Goal: Navigation & Orientation: Understand site structure

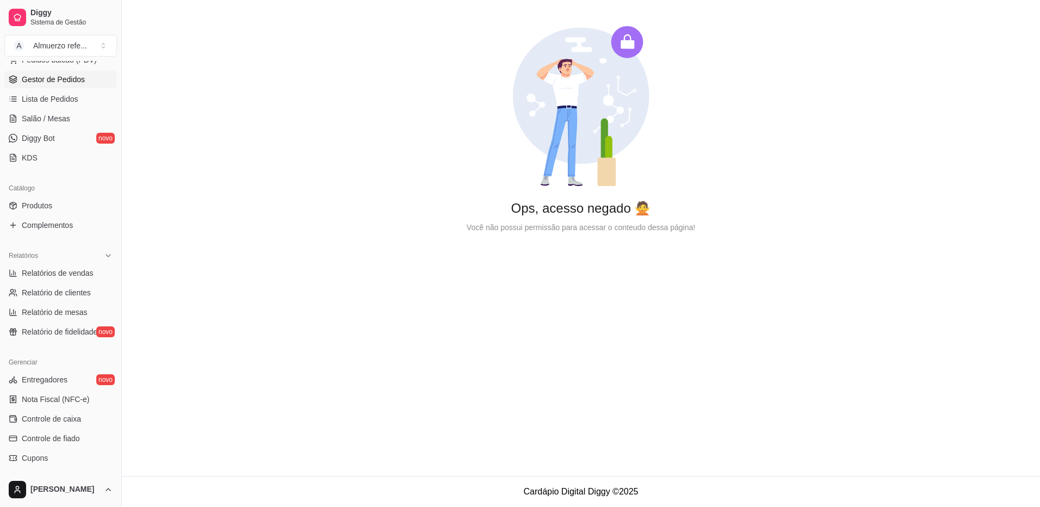
scroll to position [276, 0]
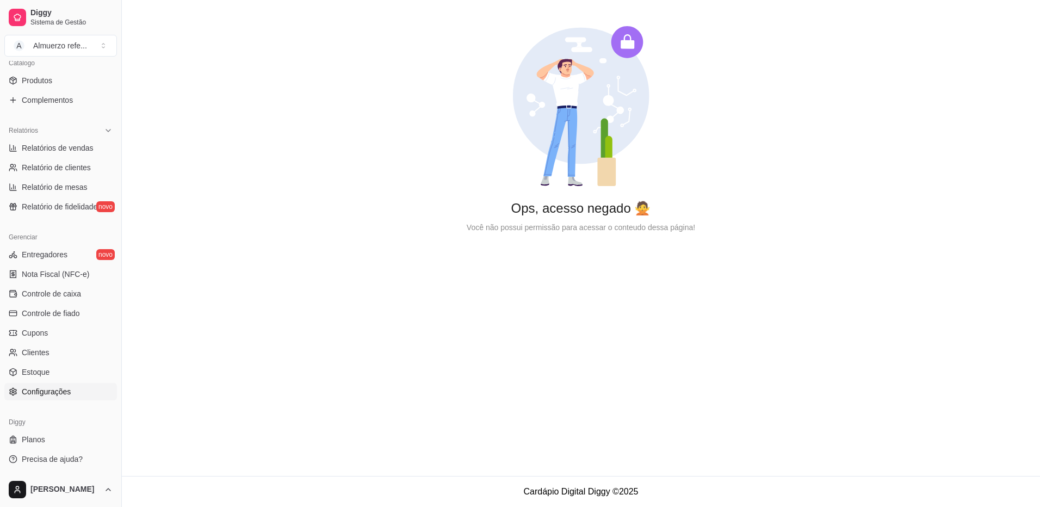
click at [50, 393] on span "Configurações" at bounding box center [46, 391] width 49 height 11
click at [37, 369] on span "Estoque" at bounding box center [36, 372] width 28 height 11
click at [38, 353] on span "Clientes" at bounding box center [36, 352] width 28 height 11
click at [45, 436] on link "Planos" at bounding box center [60, 439] width 113 height 17
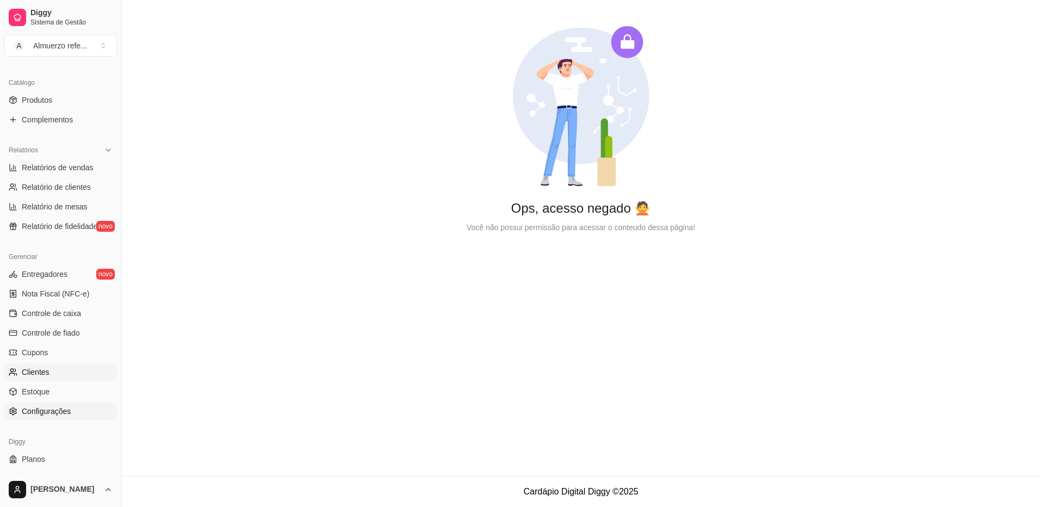
scroll to position [276, 0]
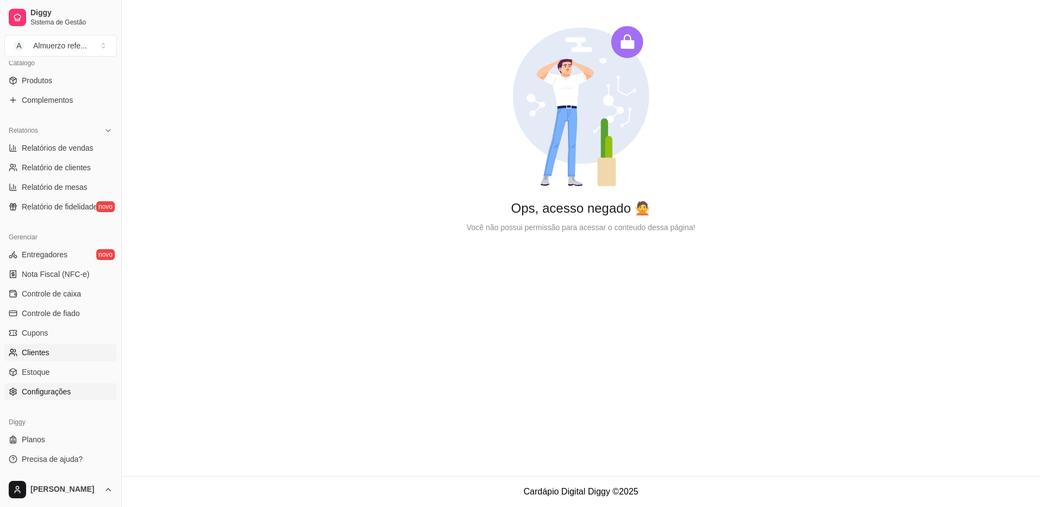
click at [48, 394] on span "Configurações" at bounding box center [46, 391] width 49 height 11
click at [35, 374] on span "Estoque" at bounding box center [36, 372] width 28 height 11
click at [41, 354] on span "Clientes" at bounding box center [36, 352] width 28 height 11
click at [40, 330] on span "Cupons" at bounding box center [35, 332] width 26 height 11
click at [47, 314] on span "Controle de fiado" at bounding box center [51, 313] width 58 height 11
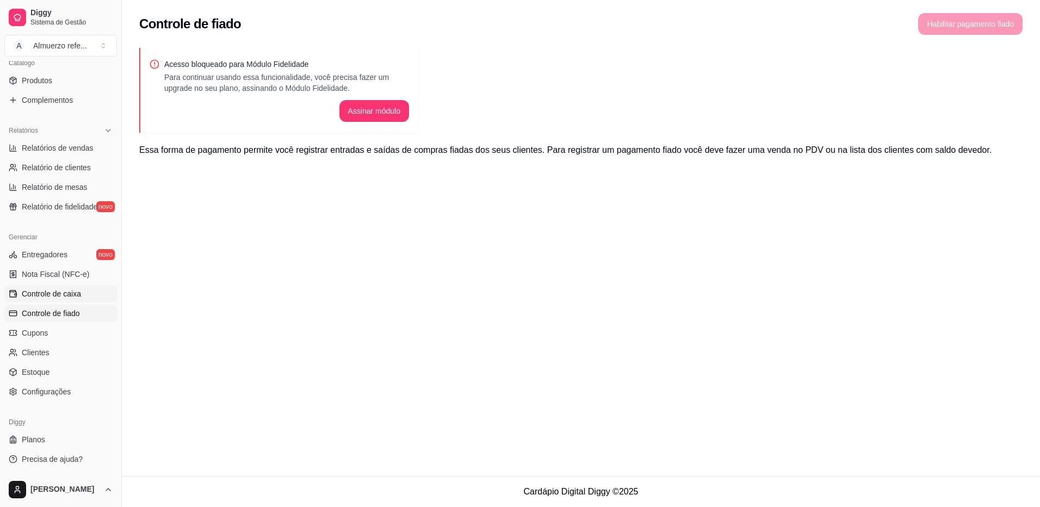
click at [51, 296] on span "Controle de caixa" at bounding box center [51, 293] width 59 height 11
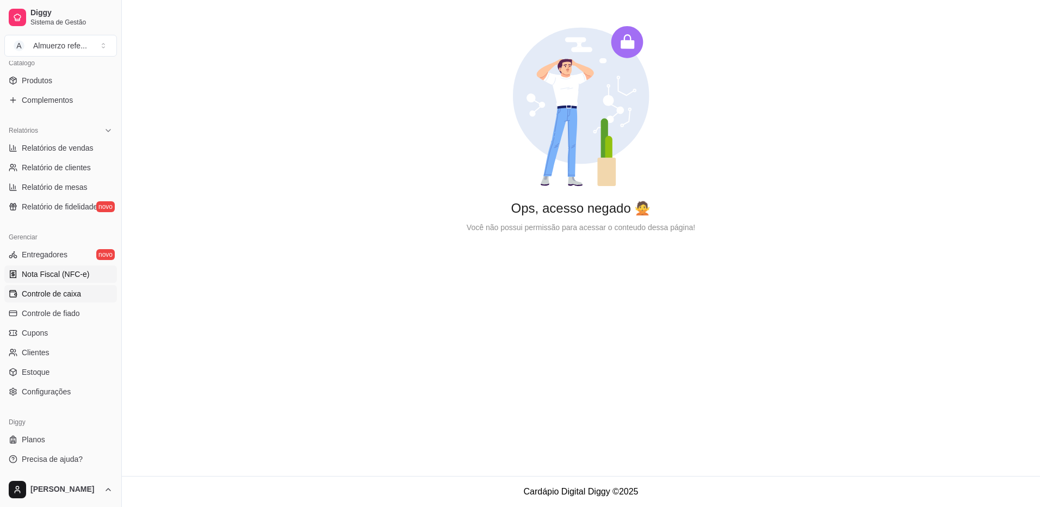
click at [48, 278] on span "Nota Fiscal (NFC-e)" at bounding box center [55, 274] width 67 height 11
click at [45, 260] on link "Entregadores novo" at bounding box center [60, 254] width 113 height 17
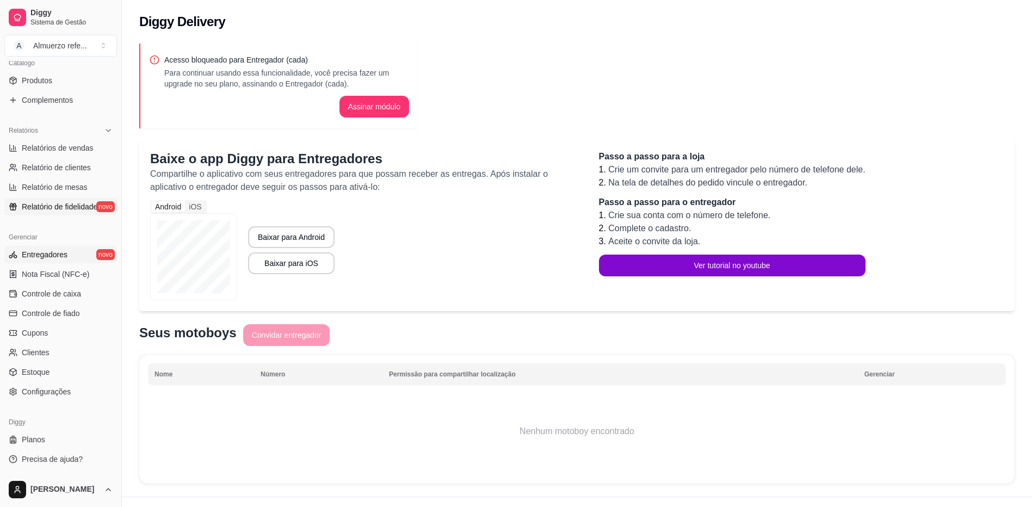
click at [43, 208] on span "Relatório de fidelidade" at bounding box center [60, 206] width 76 height 11
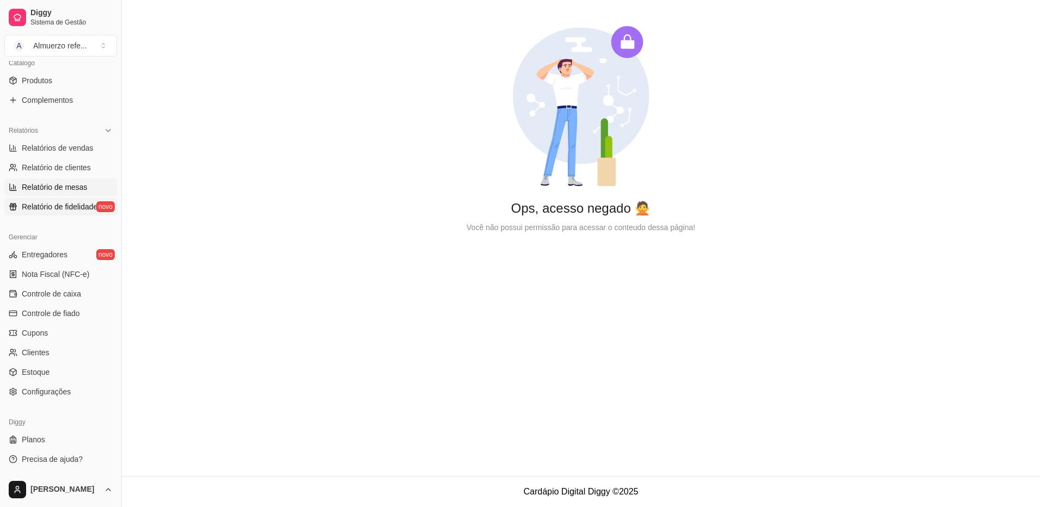
click at [49, 188] on span "Relatório de mesas" at bounding box center [55, 187] width 66 height 11
click at [55, 171] on span "Relatório de clientes" at bounding box center [56, 167] width 69 height 11
click at [55, 148] on span "Relatórios de vendas" at bounding box center [58, 147] width 72 height 11
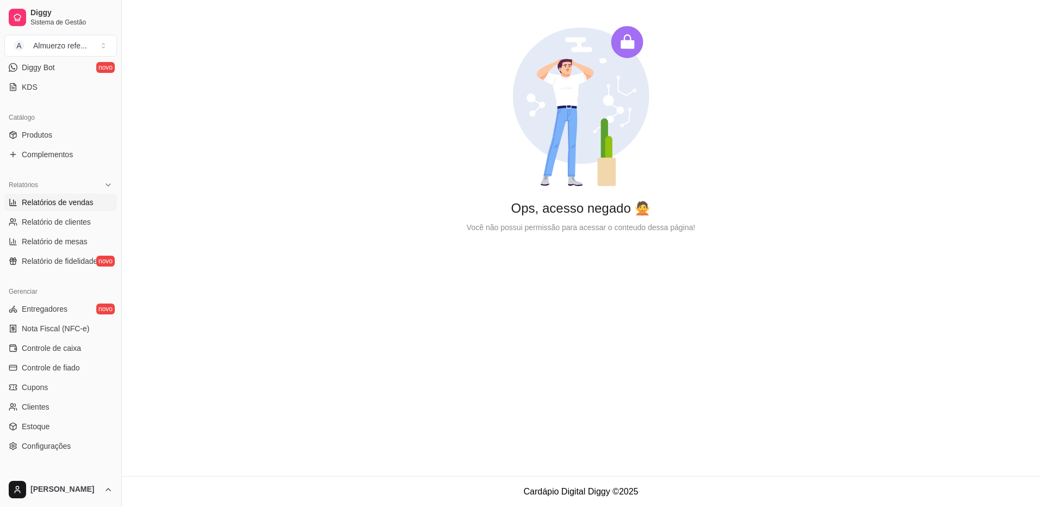
scroll to position [167, 0]
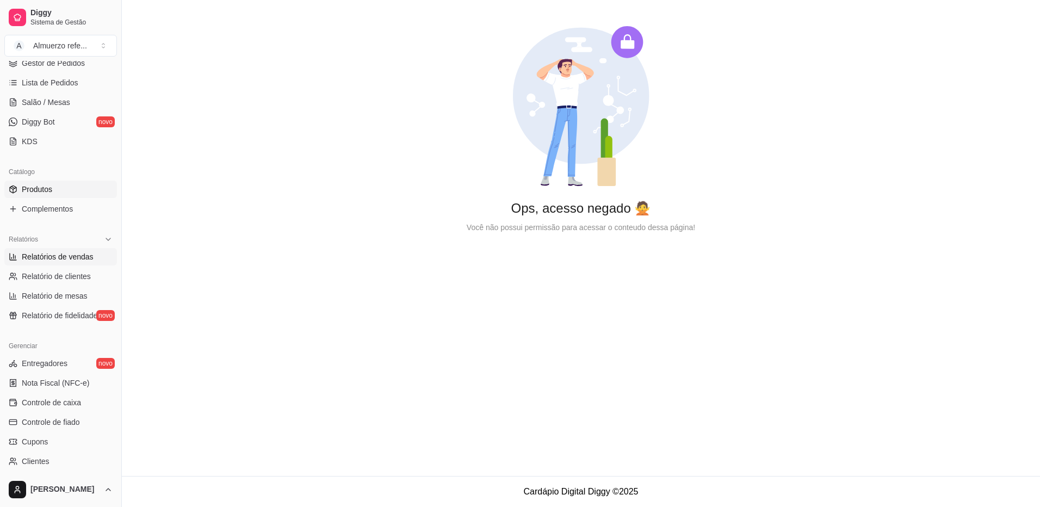
click at [47, 191] on span "Produtos" at bounding box center [37, 189] width 30 height 11
click at [47, 142] on link "KDS" at bounding box center [60, 141] width 113 height 17
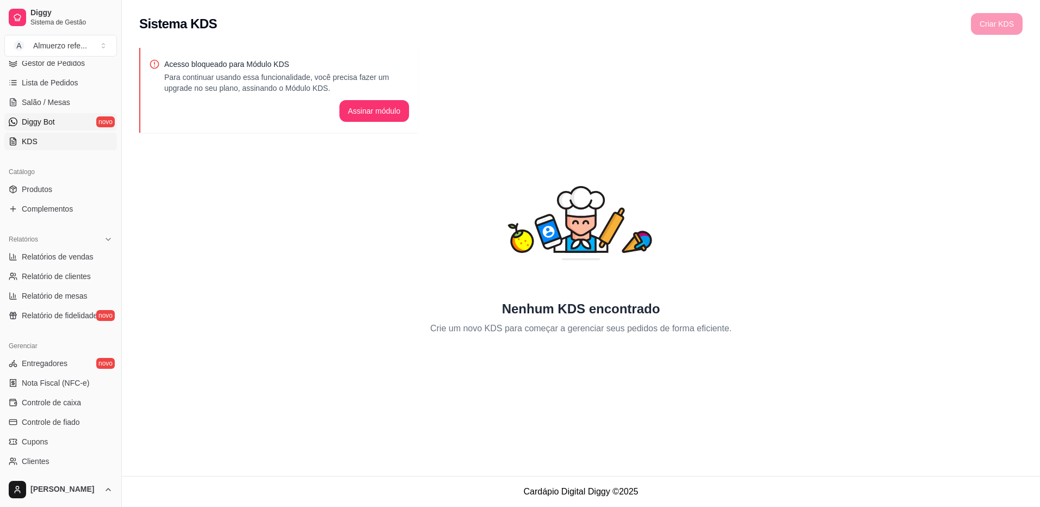
click at [37, 125] on span "Diggy Bot" at bounding box center [38, 121] width 33 height 11
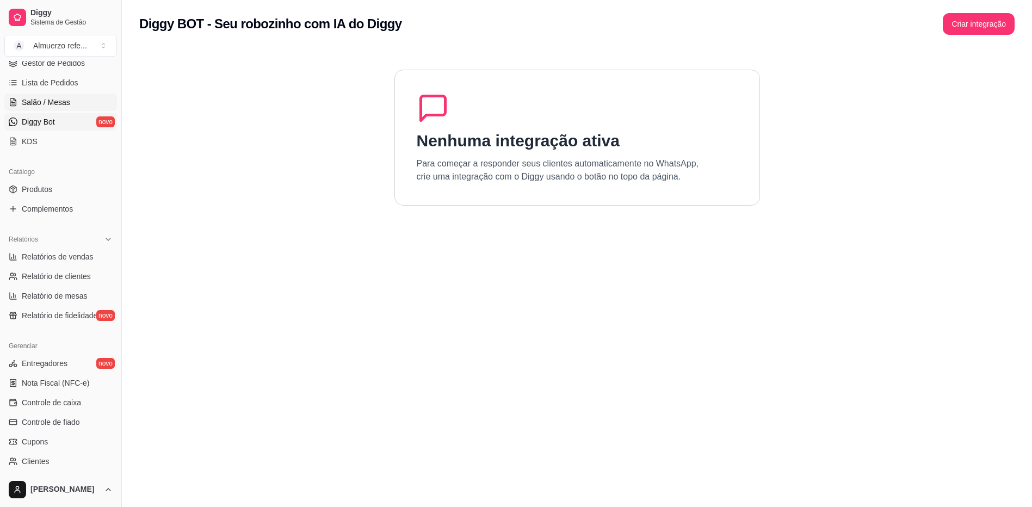
click at [47, 107] on span "Salão / Mesas" at bounding box center [46, 102] width 48 height 11
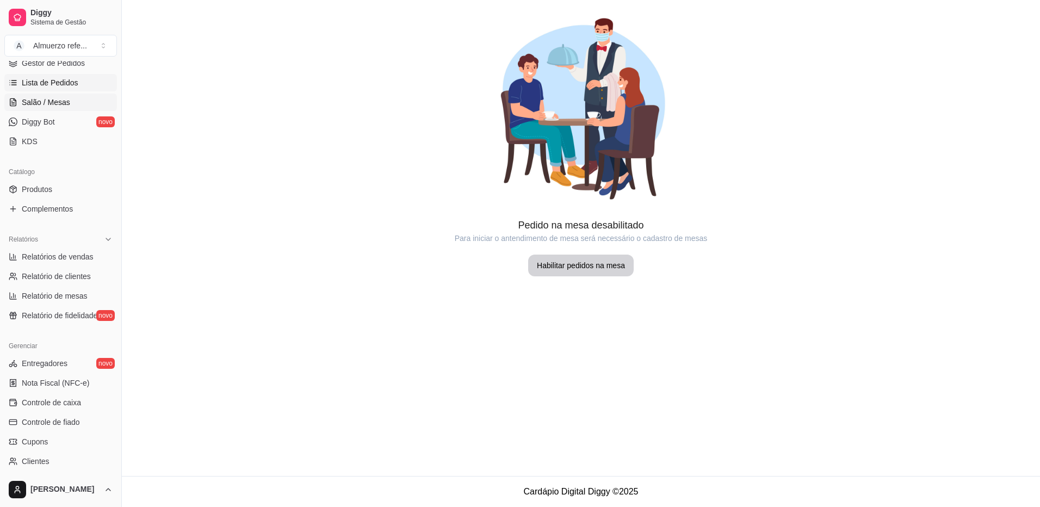
click at [57, 86] on span "Lista de Pedidos" at bounding box center [50, 82] width 57 height 11
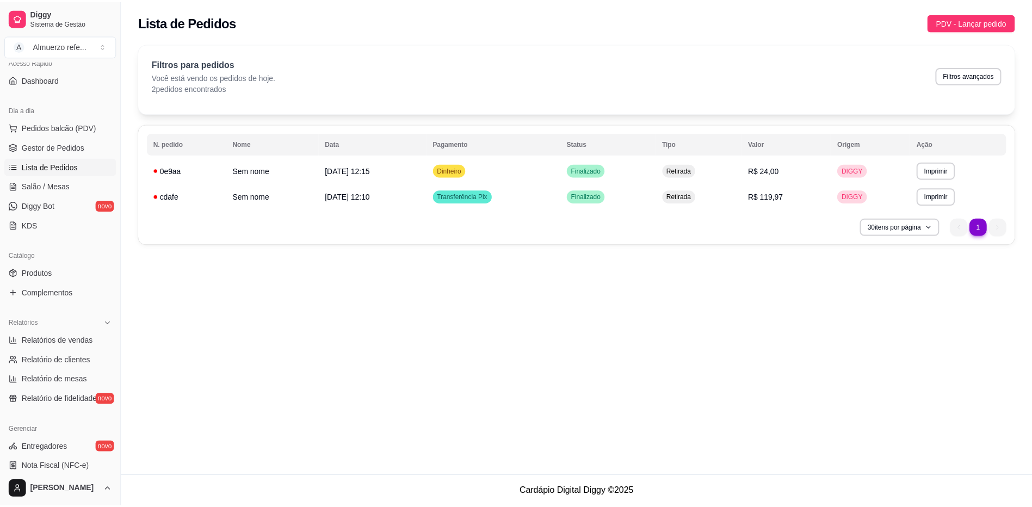
scroll to position [58, 0]
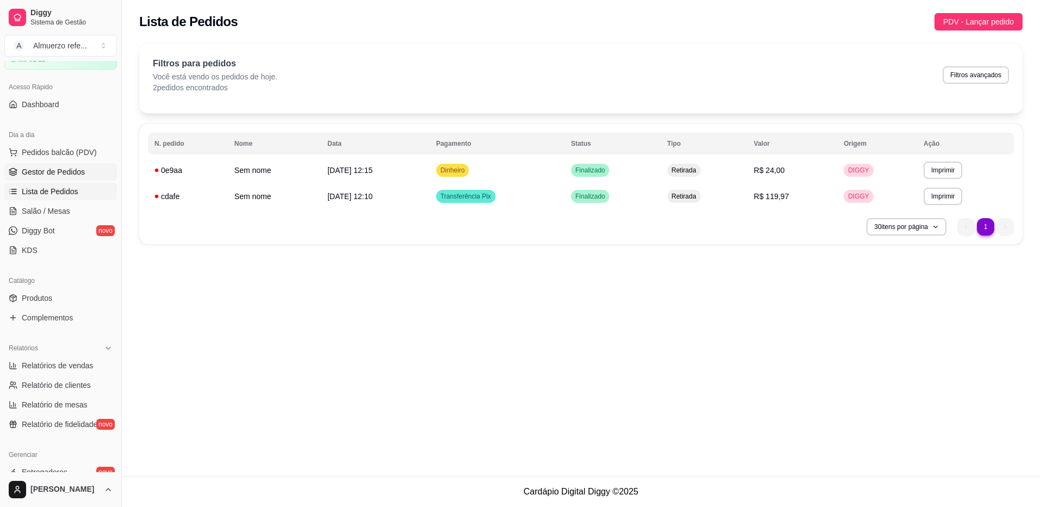
click at [50, 179] on link "Gestor de Pedidos" at bounding box center [60, 171] width 113 height 17
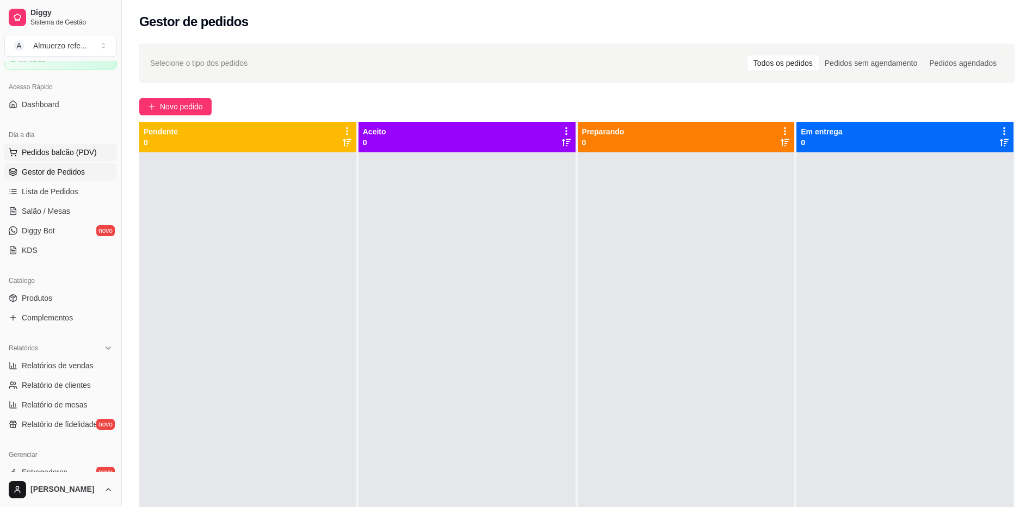
click at [51, 155] on span "Pedidos balcão (PDV)" at bounding box center [59, 152] width 75 height 11
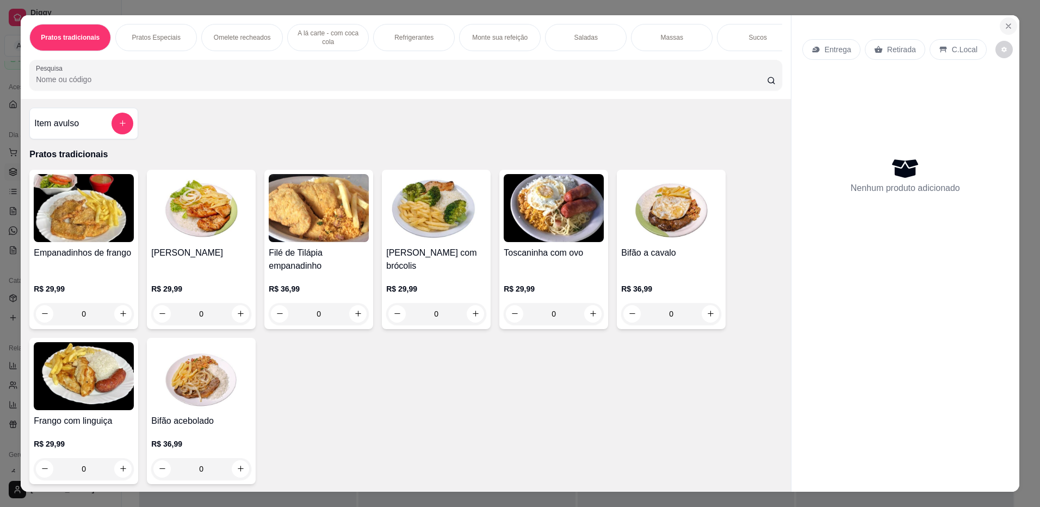
click at [1005, 24] on icon "Close" at bounding box center [1008, 26] width 9 height 9
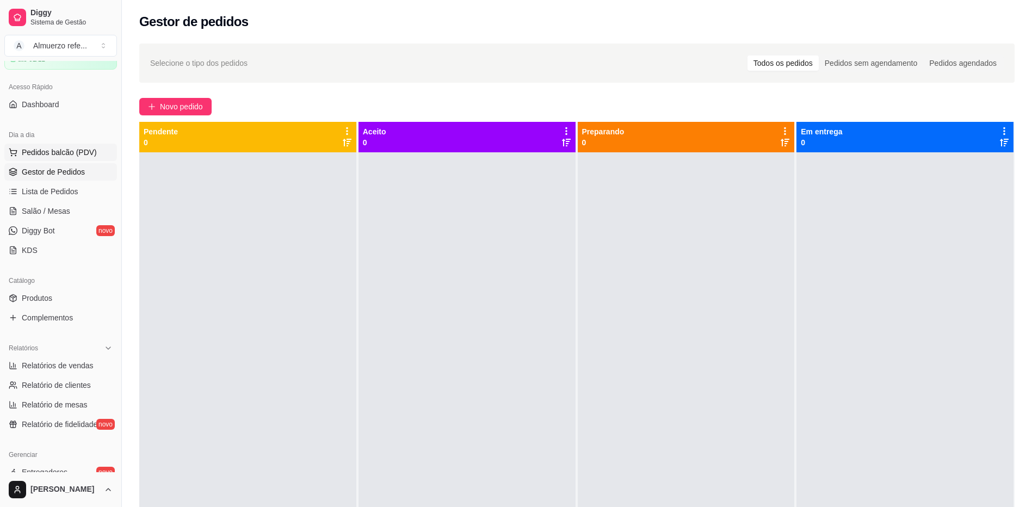
click at [45, 150] on span "Pedidos balcão (PDV)" at bounding box center [59, 152] width 75 height 11
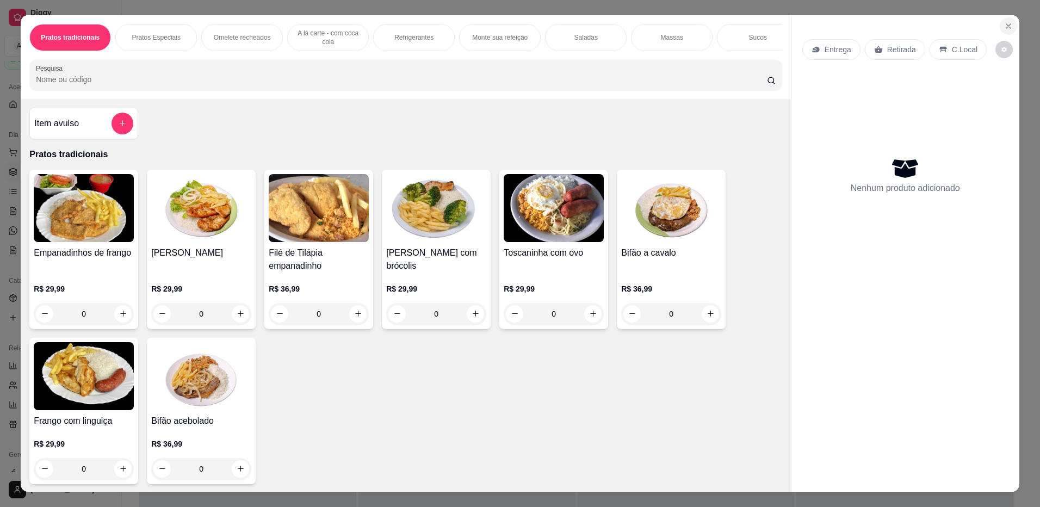
click at [1006, 26] on icon "Close" at bounding box center [1008, 26] width 4 height 4
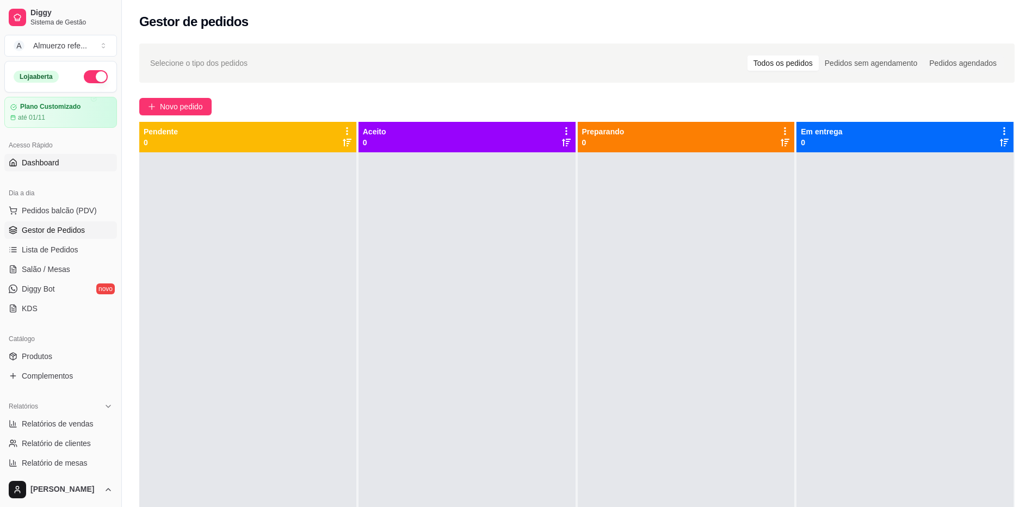
click at [41, 163] on span "Dashboard" at bounding box center [41, 162] width 38 height 11
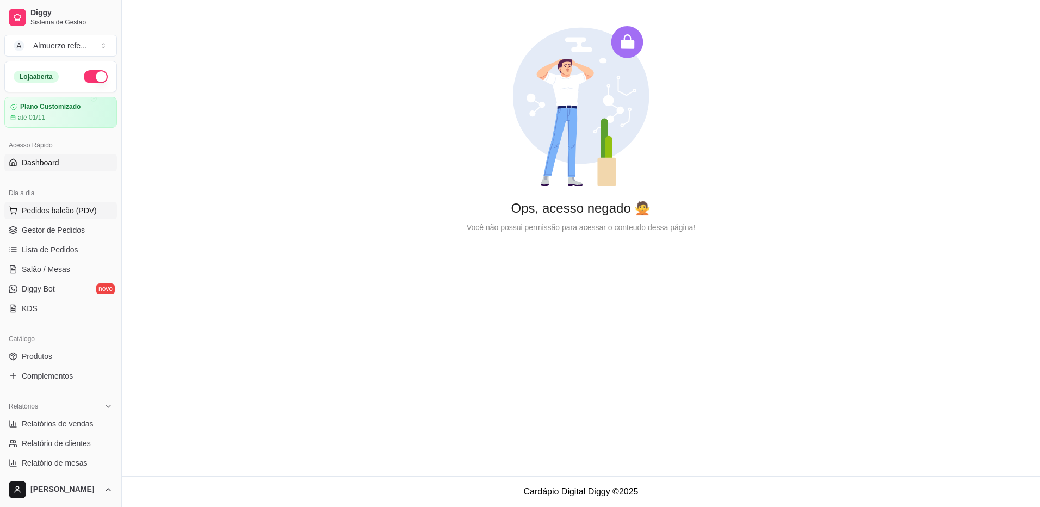
click at [39, 211] on span "Pedidos balcão (PDV)" at bounding box center [59, 210] width 75 height 11
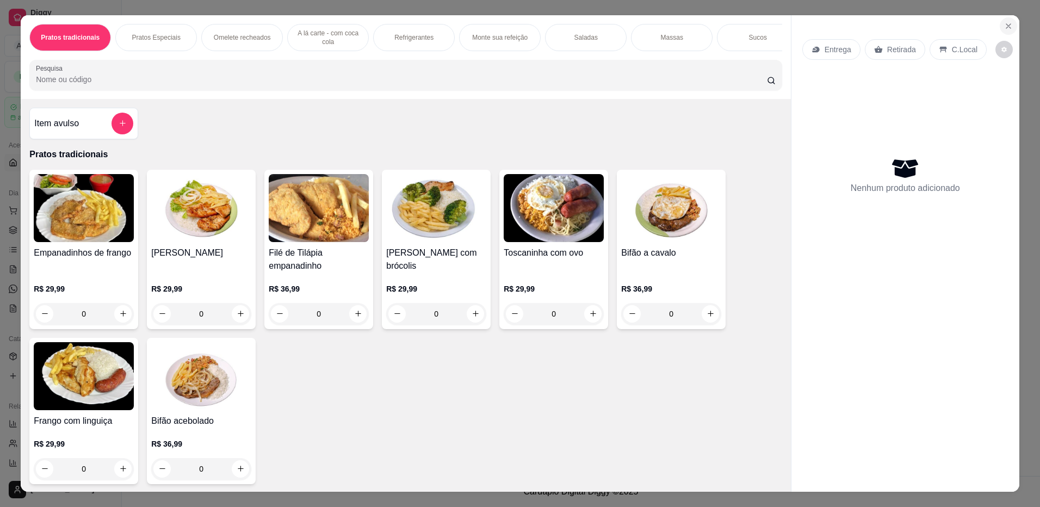
click at [1006, 28] on icon "Close" at bounding box center [1008, 26] width 4 height 4
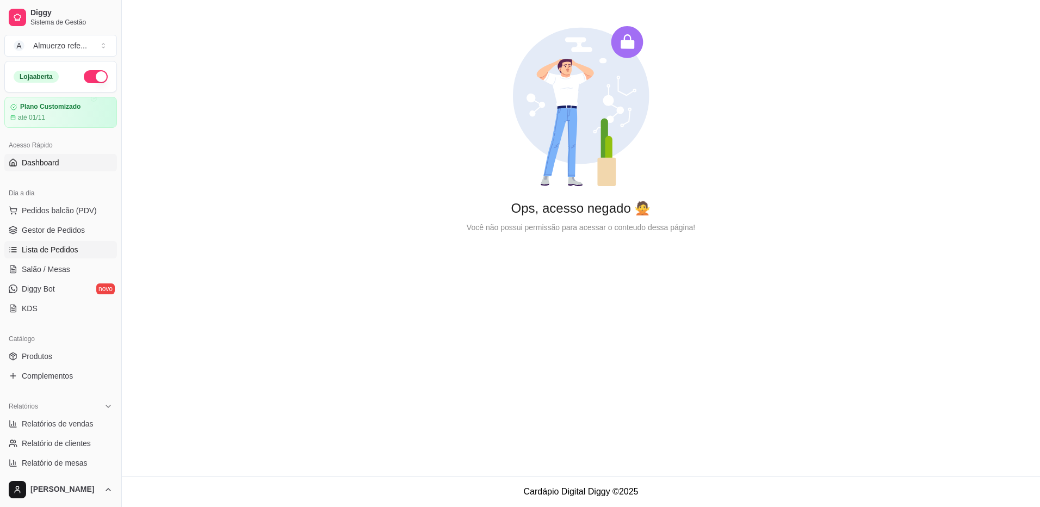
click at [40, 250] on span "Lista de Pedidos" at bounding box center [50, 249] width 57 height 11
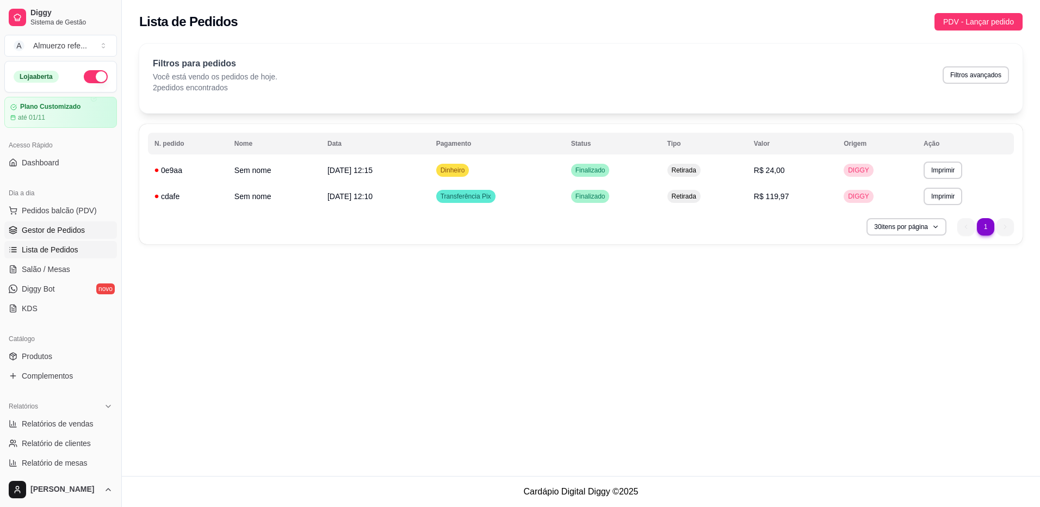
click at [55, 231] on span "Gestor de Pedidos" at bounding box center [53, 230] width 63 height 11
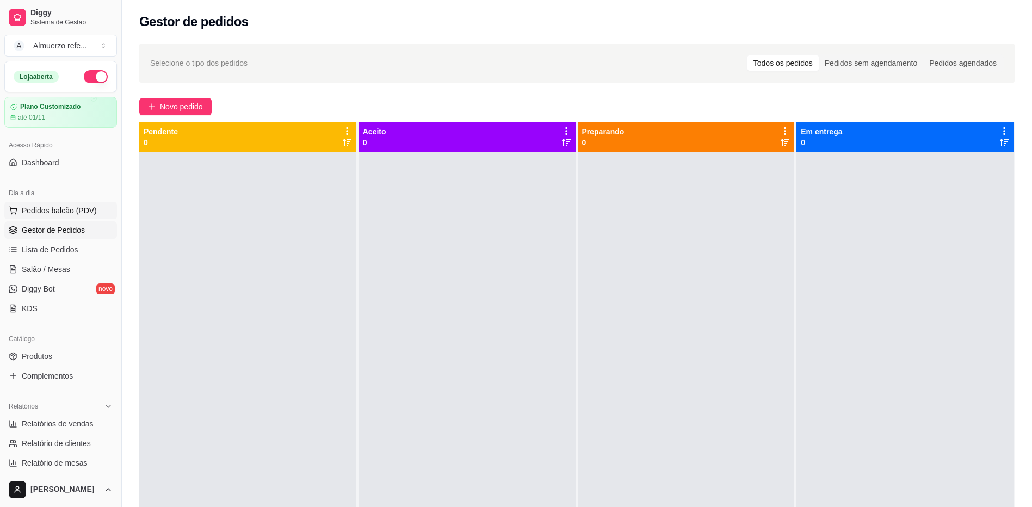
click at [60, 210] on span "Pedidos balcão (PDV)" at bounding box center [59, 210] width 75 height 11
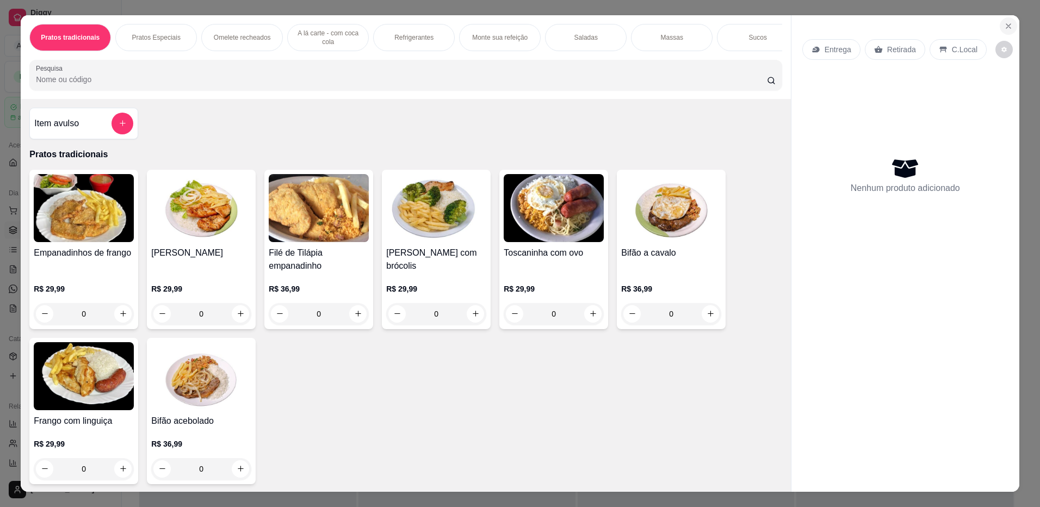
click at [1009, 26] on button "Close" at bounding box center [1008, 25] width 17 height 17
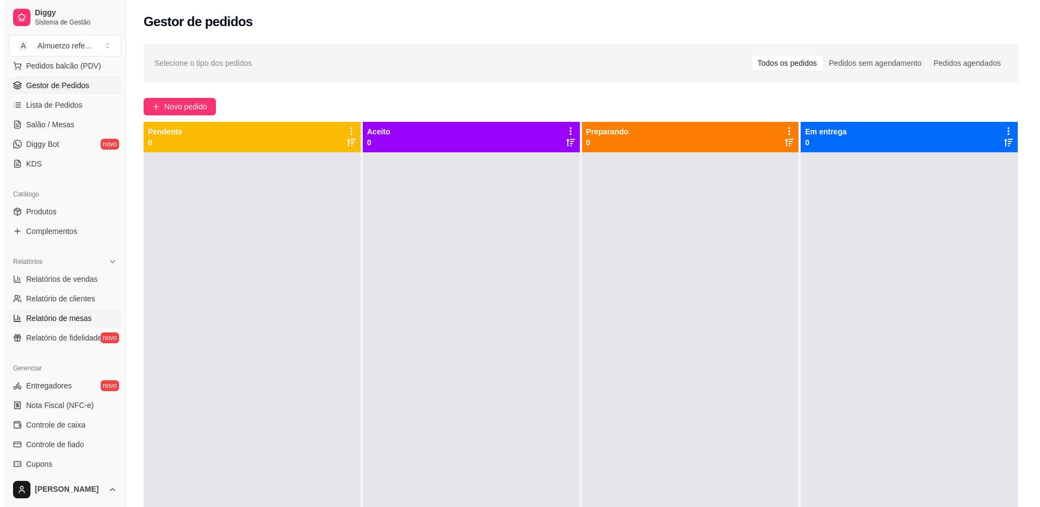
scroll to position [163, 0]
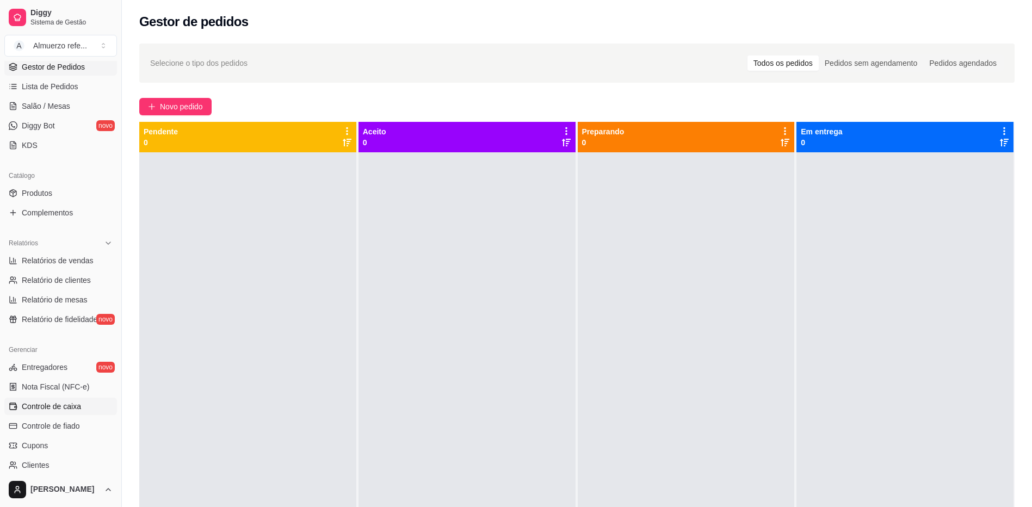
click at [47, 406] on span "Controle de caixa" at bounding box center [51, 406] width 59 height 11
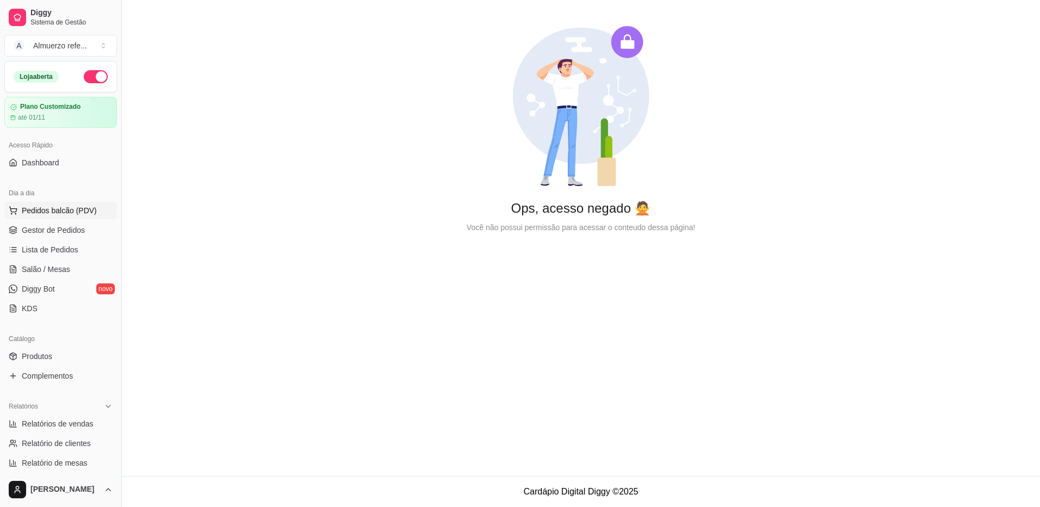
click at [45, 210] on span "Pedidos balcão (PDV)" at bounding box center [59, 210] width 75 height 11
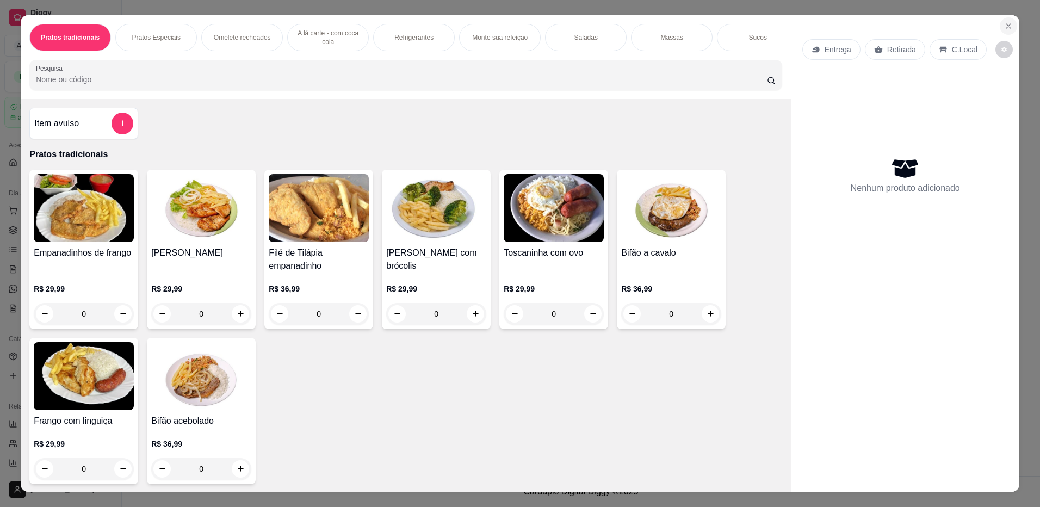
click at [1004, 26] on icon "Close" at bounding box center [1008, 26] width 9 height 9
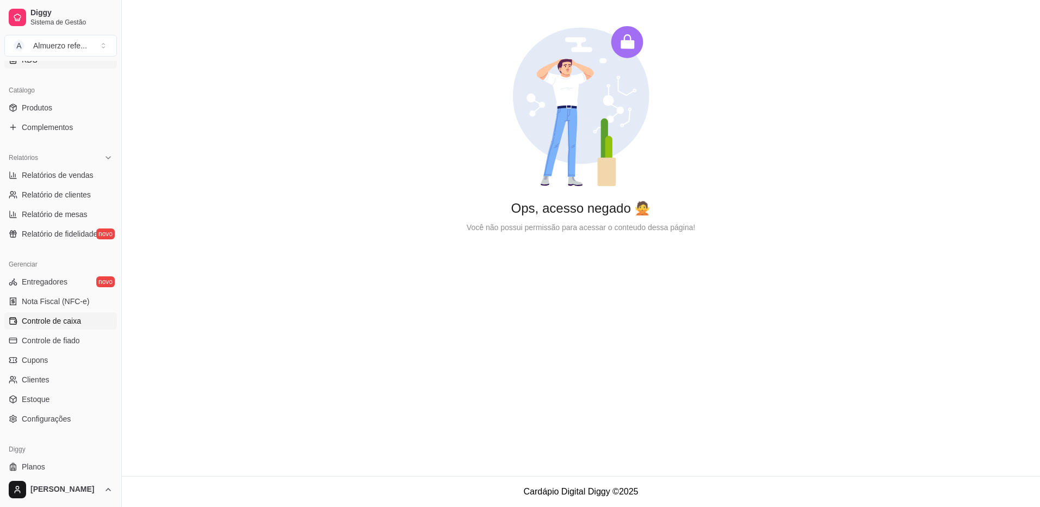
scroll to position [272, 0]
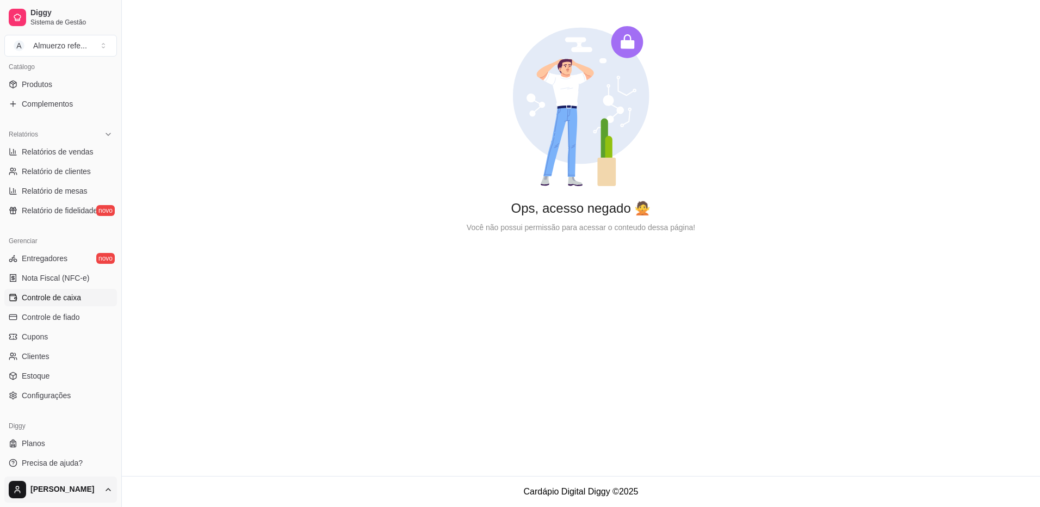
click at [107, 490] on html "Diggy Sistema de Gestão A Almuerzo refe ... Loja aberta Plano Customizado até 0…" at bounding box center [520, 253] width 1040 height 507
click at [27, 464] on span "Sair" at bounding box center [31, 462] width 14 height 11
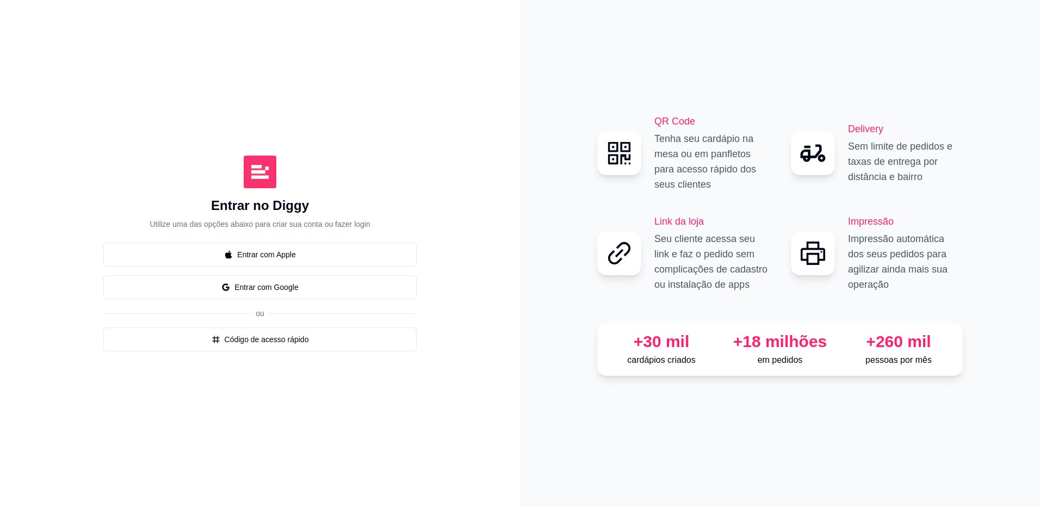
click at [419, 390] on div "Entrar no Diggy Utilize uma das opções abaixo para criar sua conta ou fazer log…" at bounding box center [260, 253] width 476 height 463
